Goal: Navigation & Orientation: Find specific page/section

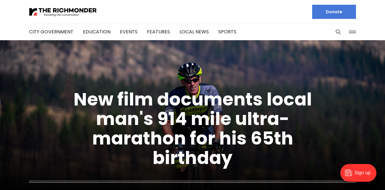
click at [355, 31] on button at bounding box center [352, 32] width 9 height 9
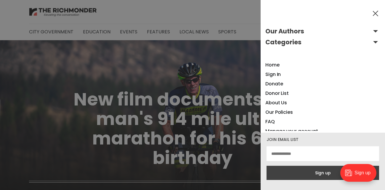
click at [240, 11] on div at bounding box center [192, 95] width 385 height 190
click at [375, 12] on button at bounding box center [375, 13] width 9 height 9
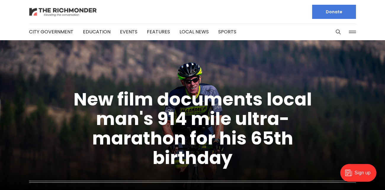
click at [62, 9] on img at bounding box center [63, 12] width 68 height 10
click at [103, 33] on link "Education" at bounding box center [97, 31] width 28 height 7
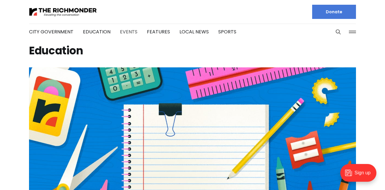
click at [125, 33] on link "Events" at bounding box center [128, 31] width 17 height 7
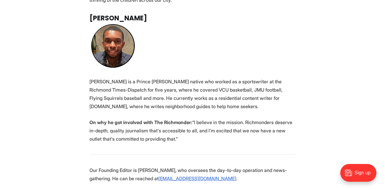
scroll to position [1089, 0]
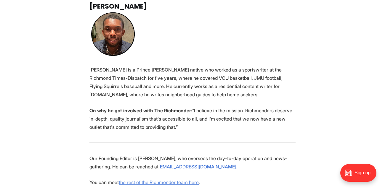
click at [127, 180] on link "the rest of the Richmonder team here" at bounding box center [159, 183] width 80 height 6
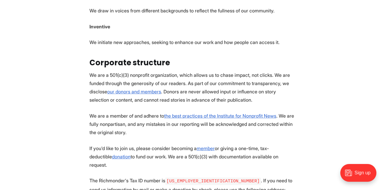
scroll to position [296, 0]
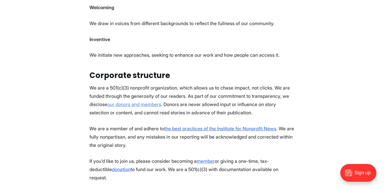
click at [144, 102] on link "our donors and members" at bounding box center [134, 105] width 54 height 6
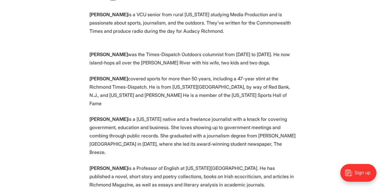
scroll to position [1290, 0]
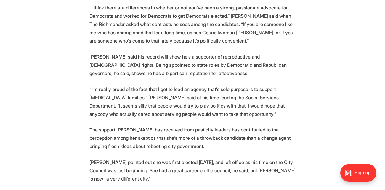
scroll to position [3077, 0]
